Goal: Task Accomplishment & Management: Complete application form

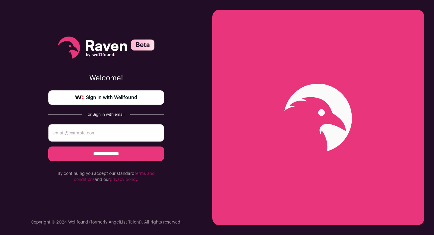
click at [111, 98] on span "Sign in with Wellfound" at bounding box center [111, 97] width 51 height 7
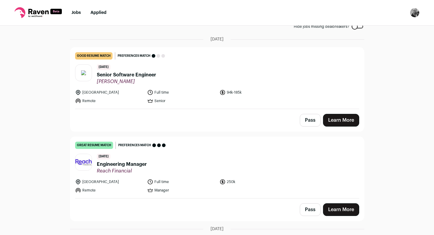
scroll to position [40, 0]
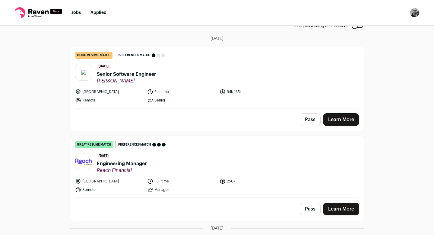
click at [338, 208] on link "Learn More" at bounding box center [341, 208] width 36 height 13
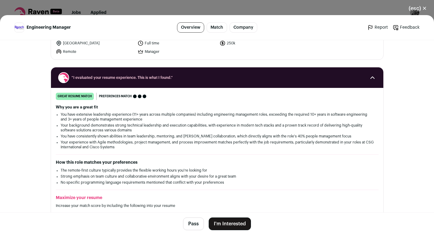
scroll to position [52, 0]
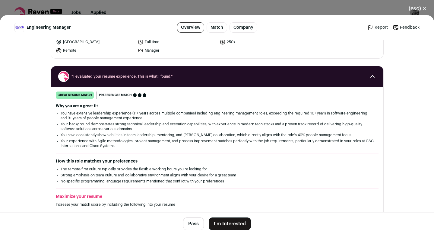
click at [232, 222] on button "I'm Interested" at bounding box center [230, 223] width 42 height 13
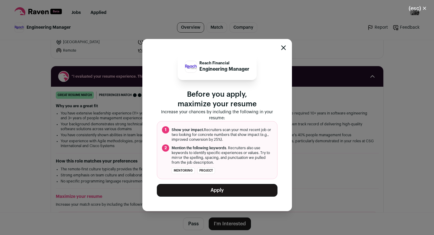
click at [214, 191] on button "Apply" at bounding box center [217, 190] width 121 height 13
